Goal: Understand process/instructions: Learn how to perform a task or action

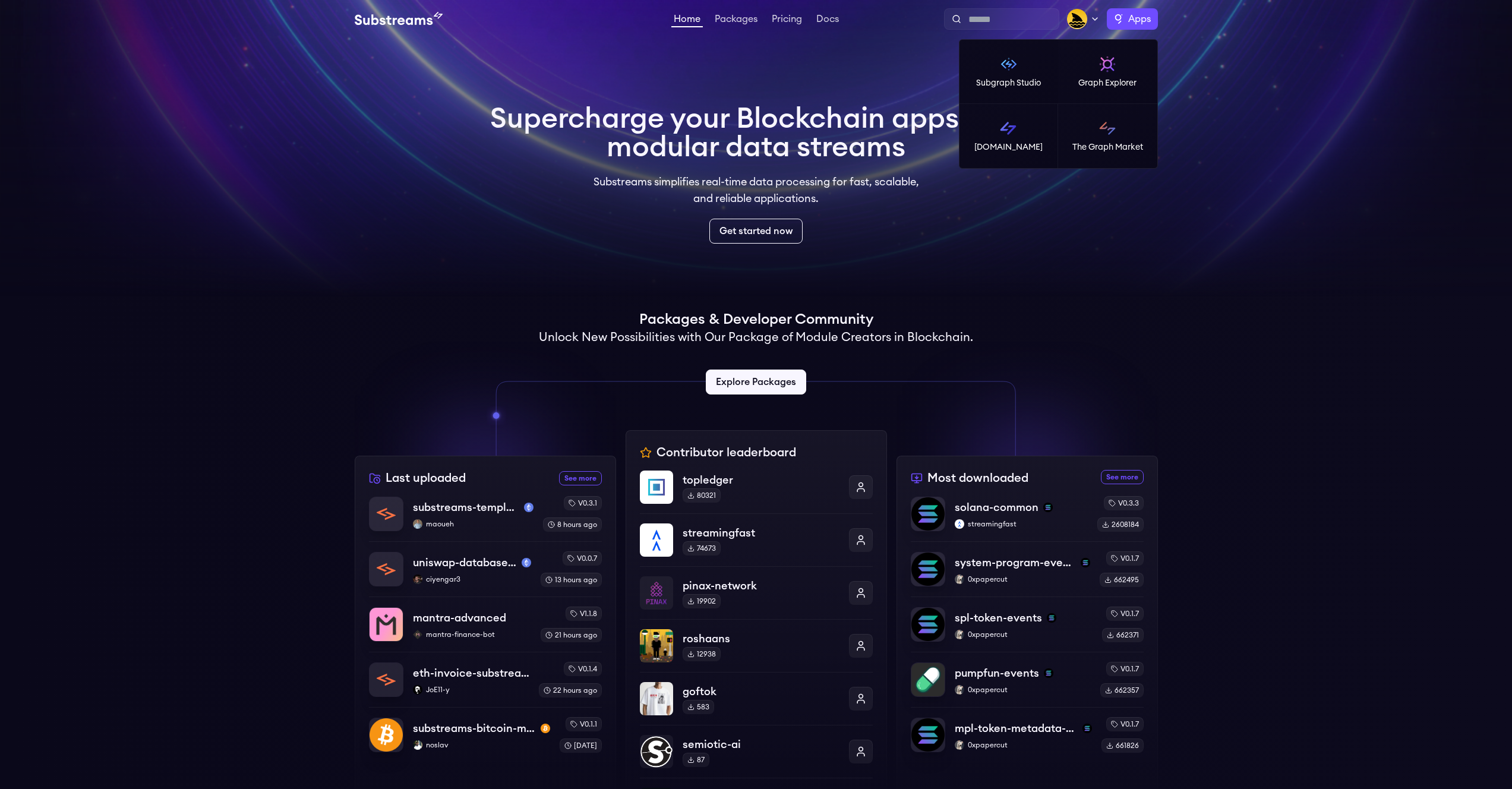
click at [1132, 21] on span "Apps" at bounding box center [1139, 19] width 22 height 15
click at [1027, 141] on p "[DOMAIN_NAME]" at bounding box center [1008, 147] width 69 height 12
click at [1118, 24] on label "Apps" at bounding box center [1133, 19] width 51 height 21
click at [1112, 134] on img at bounding box center [1107, 128] width 19 height 19
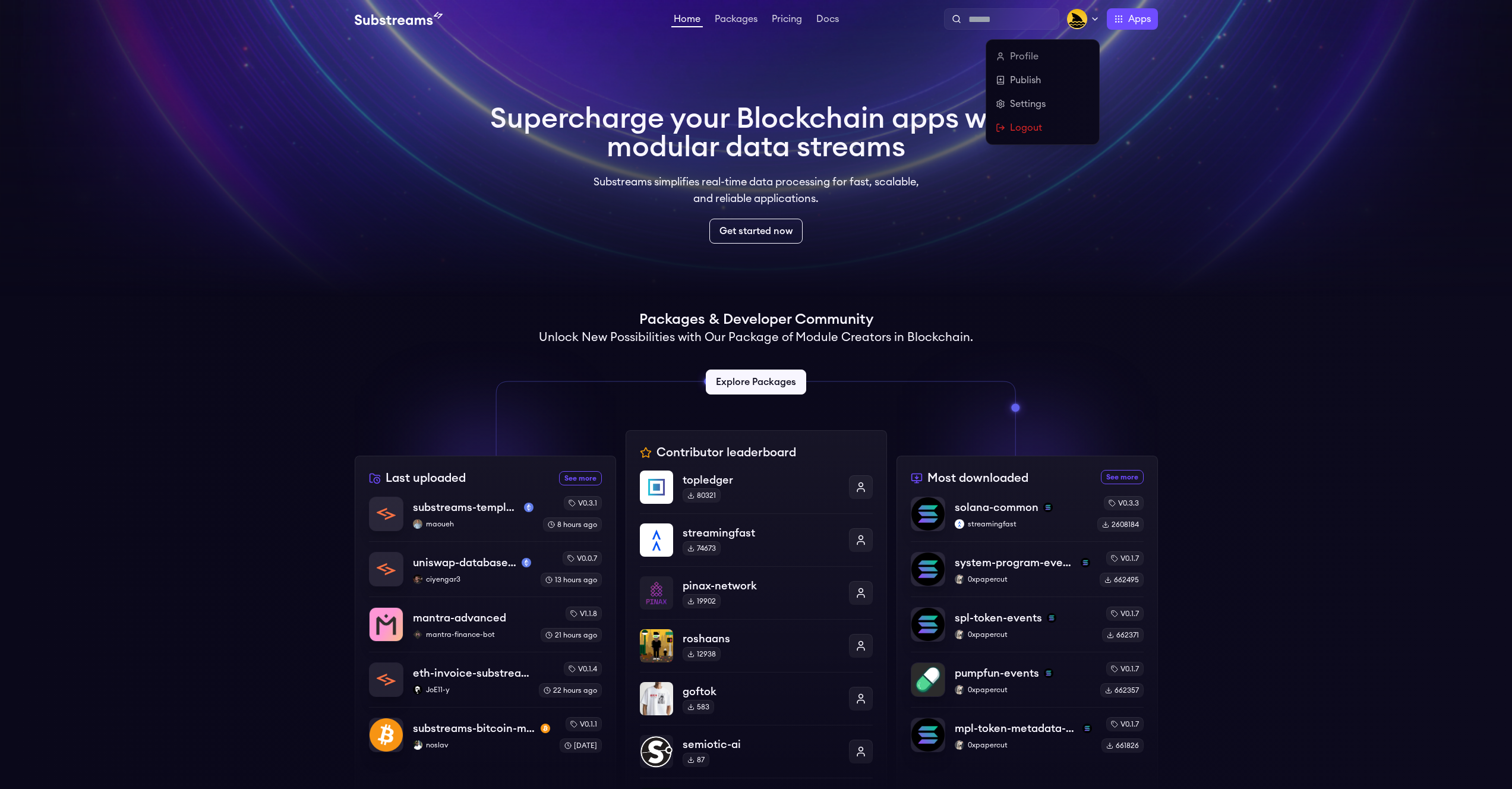
click at [1088, 16] on div at bounding box center [1083, 19] width 33 height 21
click at [1039, 84] on link "Publish" at bounding box center [1042, 80] width 94 height 15
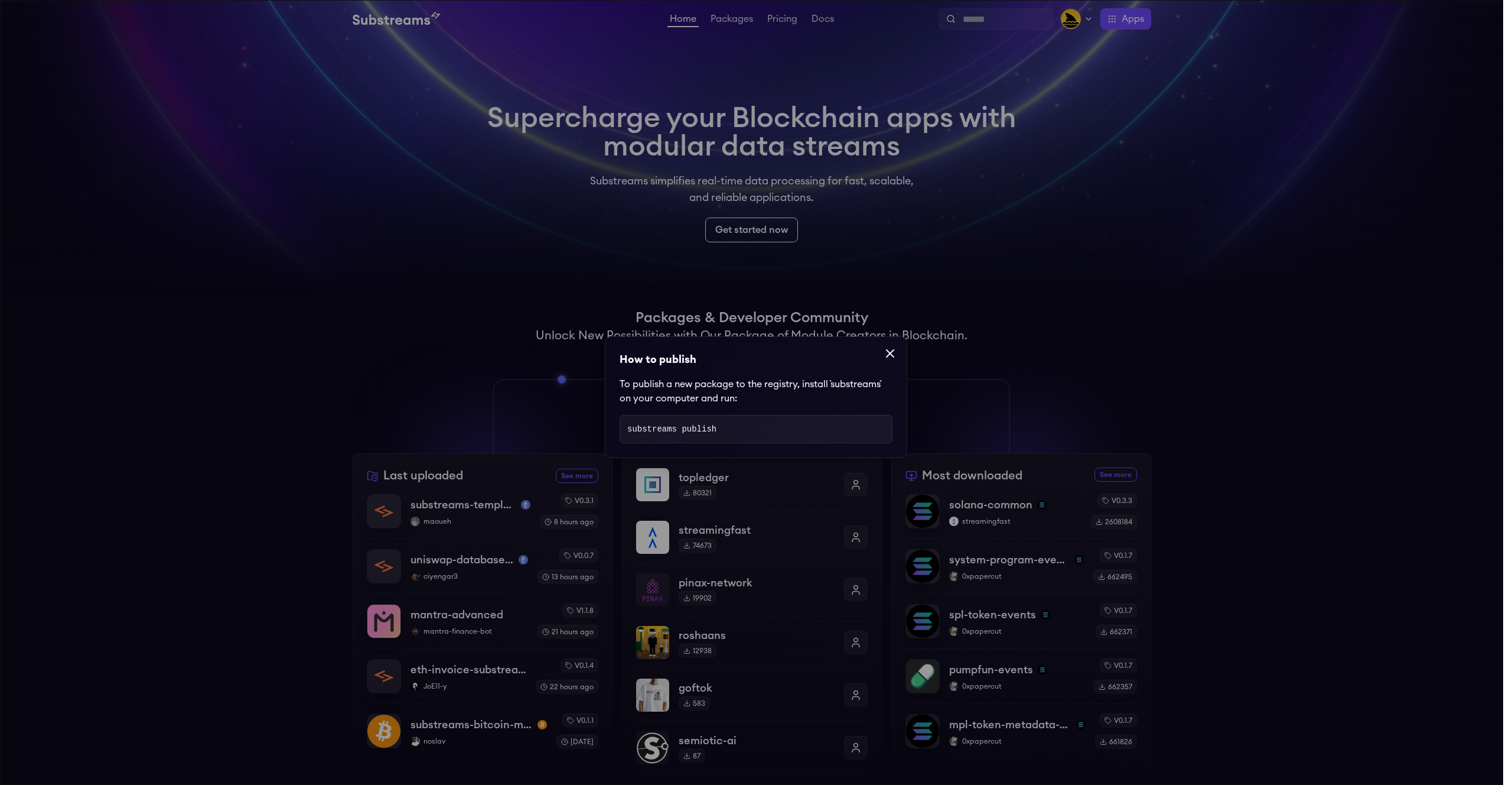
click at [764, 433] on pre "substreams publish" at bounding box center [756, 429] width 273 height 28
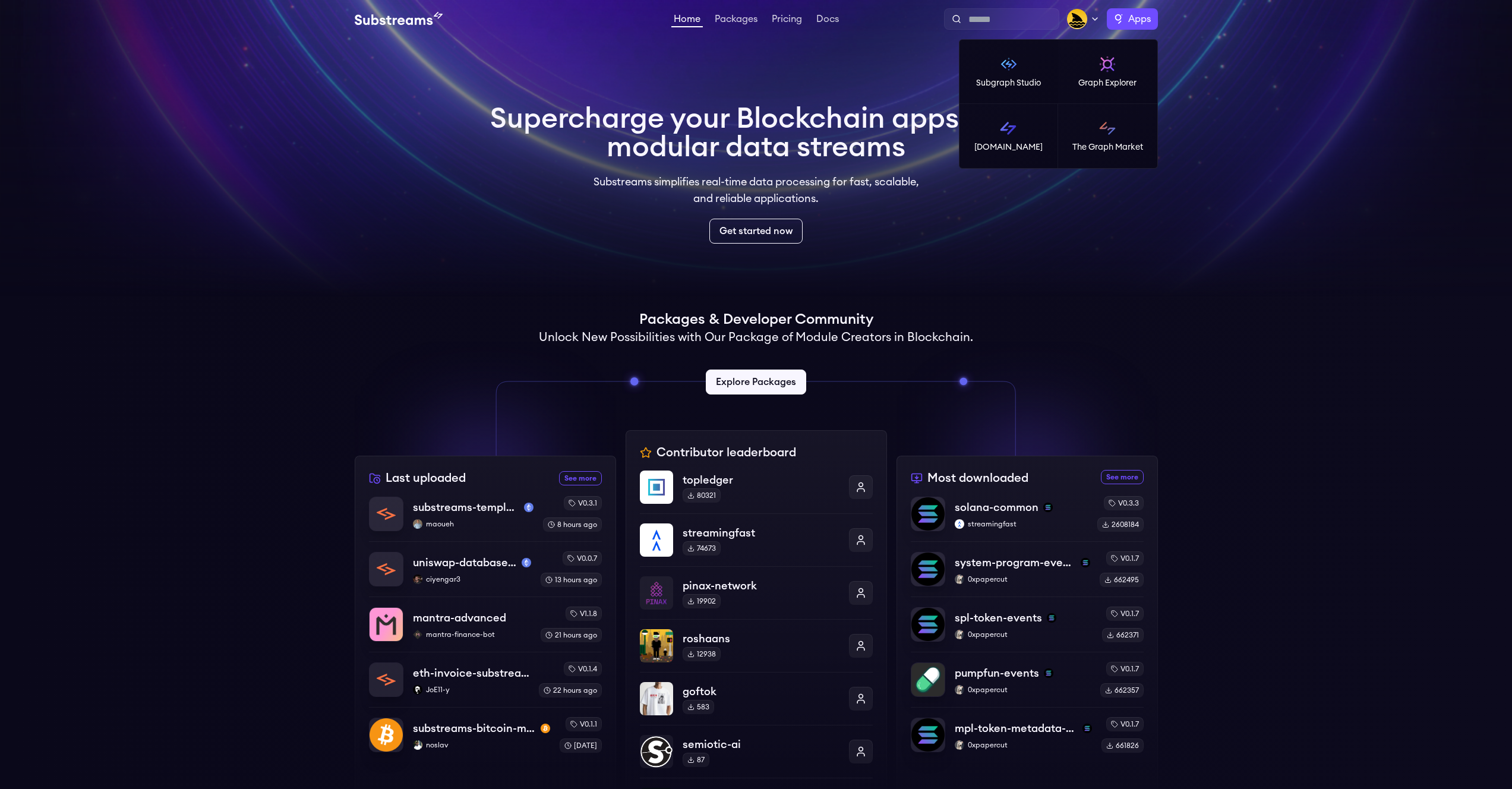
click at [1112, 27] on label "Apps" at bounding box center [1133, 19] width 51 height 21
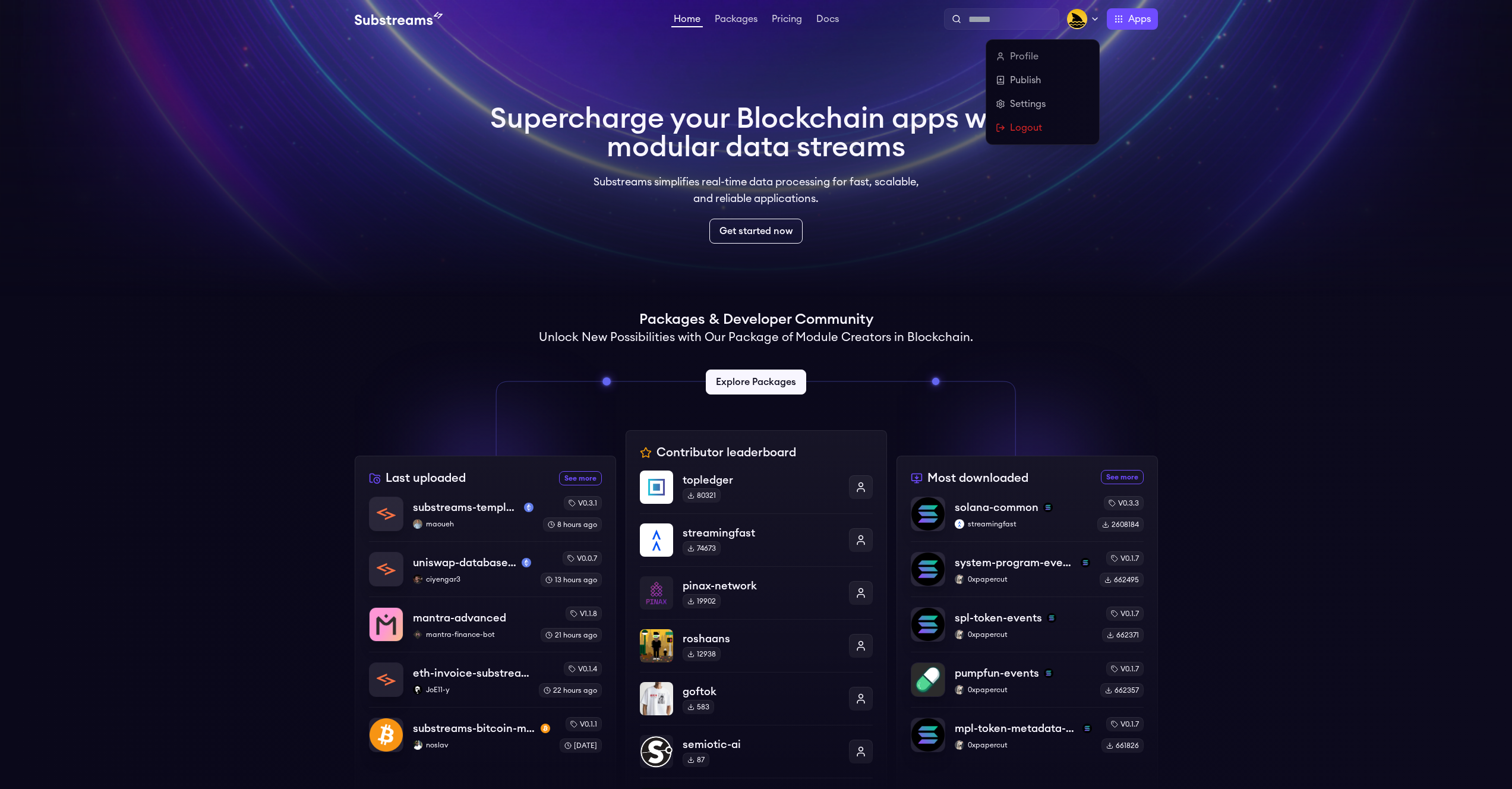
click at [1070, 15] on img at bounding box center [1077, 19] width 21 height 21
click at [1031, 58] on link "Profile" at bounding box center [1042, 56] width 94 height 15
click at [1025, 103] on link "Settings" at bounding box center [1042, 104] width 94 height 15
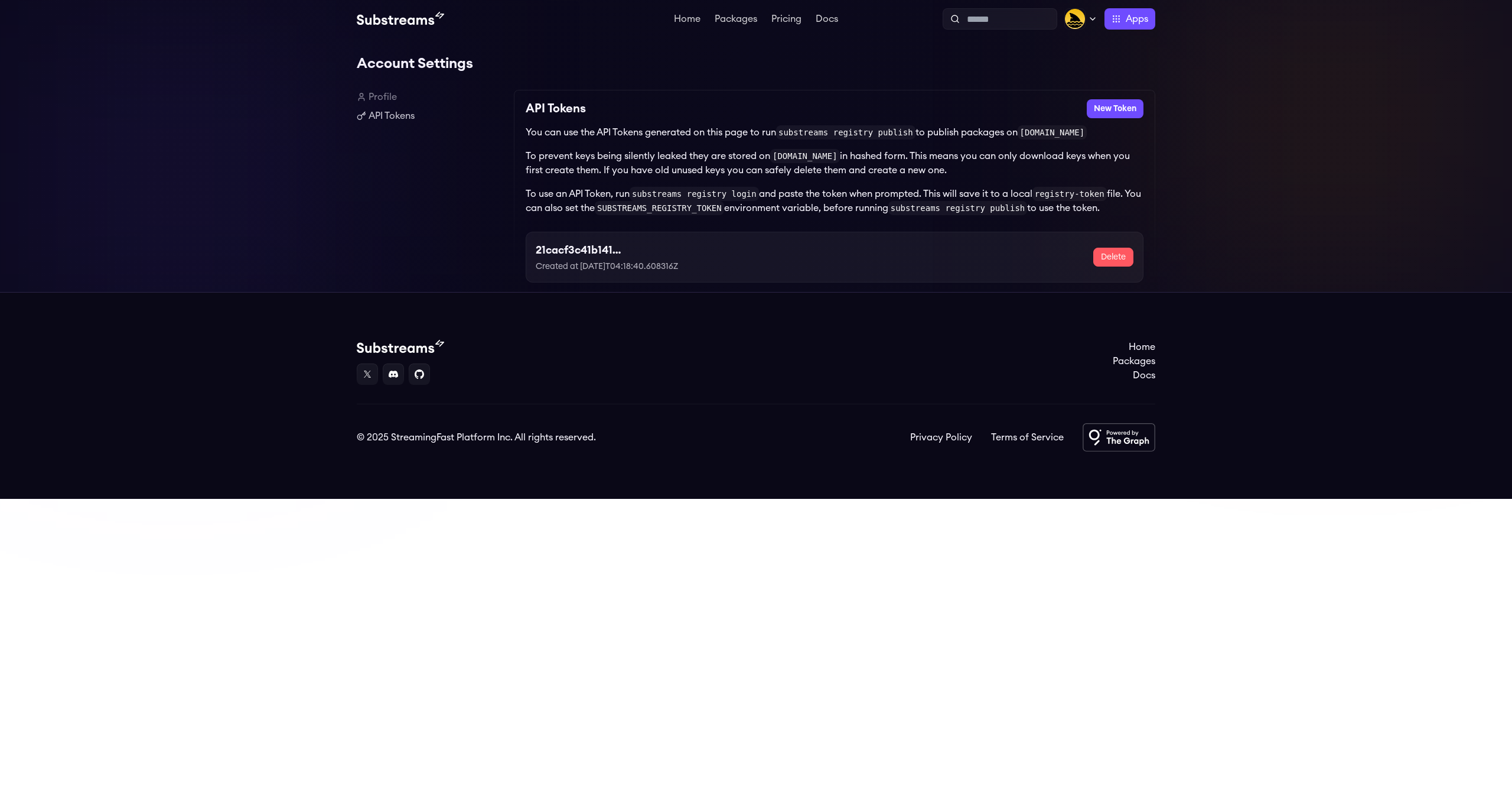
click at [627, 269] on p "Created at 2025-06-12T04:18:40.608316Z" at bounding box center [625, 267] width 179 height 12
click at [1118, 24] on label "Apps" at bounding box center [1130, 19] width 51 height 21
